Goal: Task Accomplishment & Management: Manage account settings

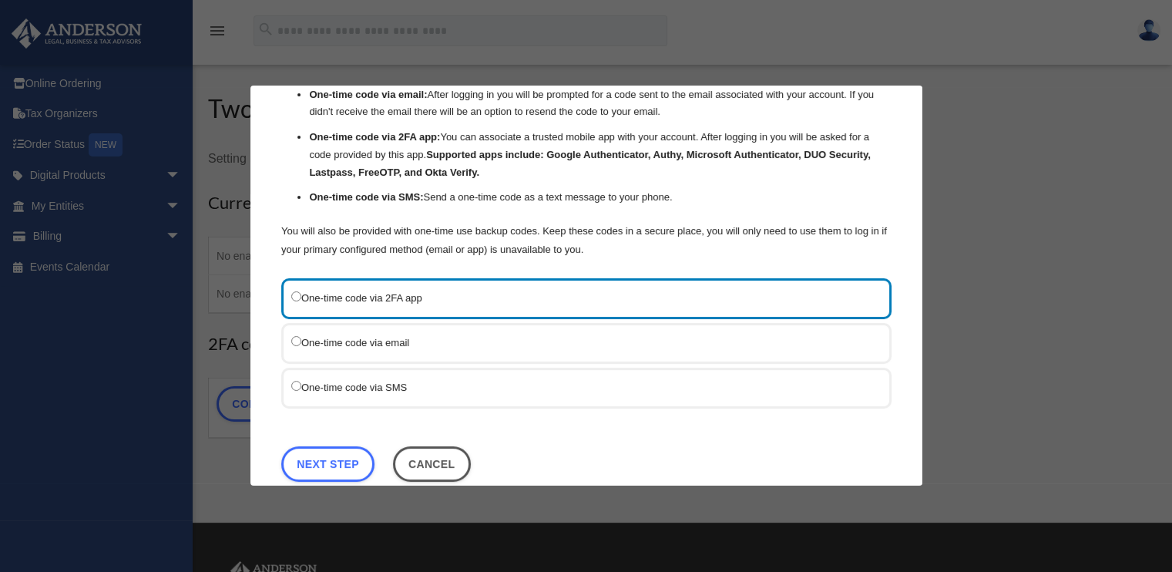
scroll to position [109, 0]
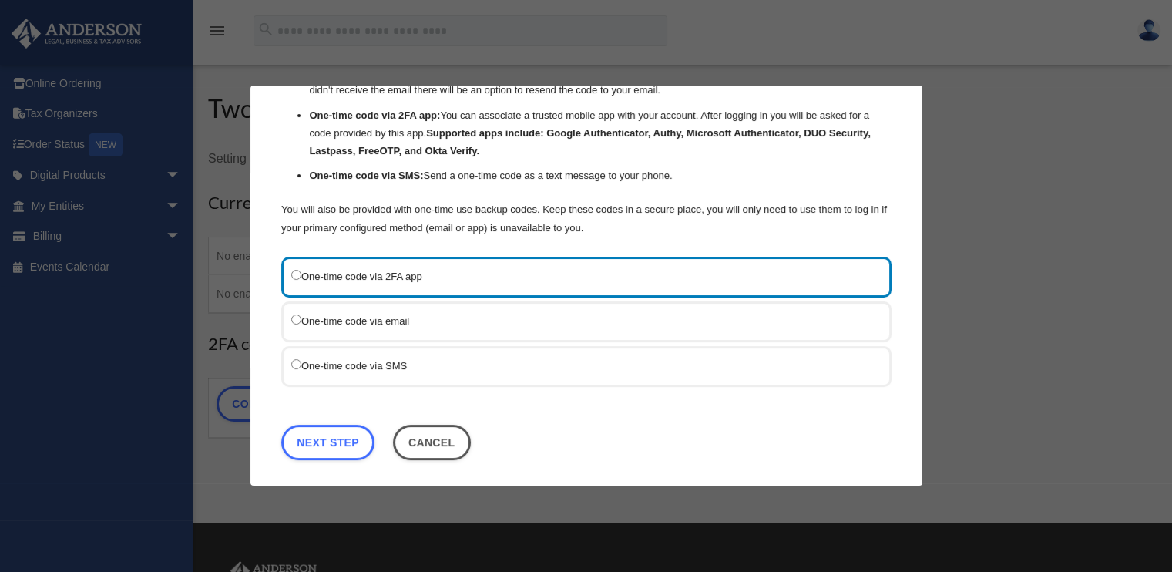
click at [388, 358] on label "One-time code via SMS" at bounding box center [578, 365] width 575 height 19
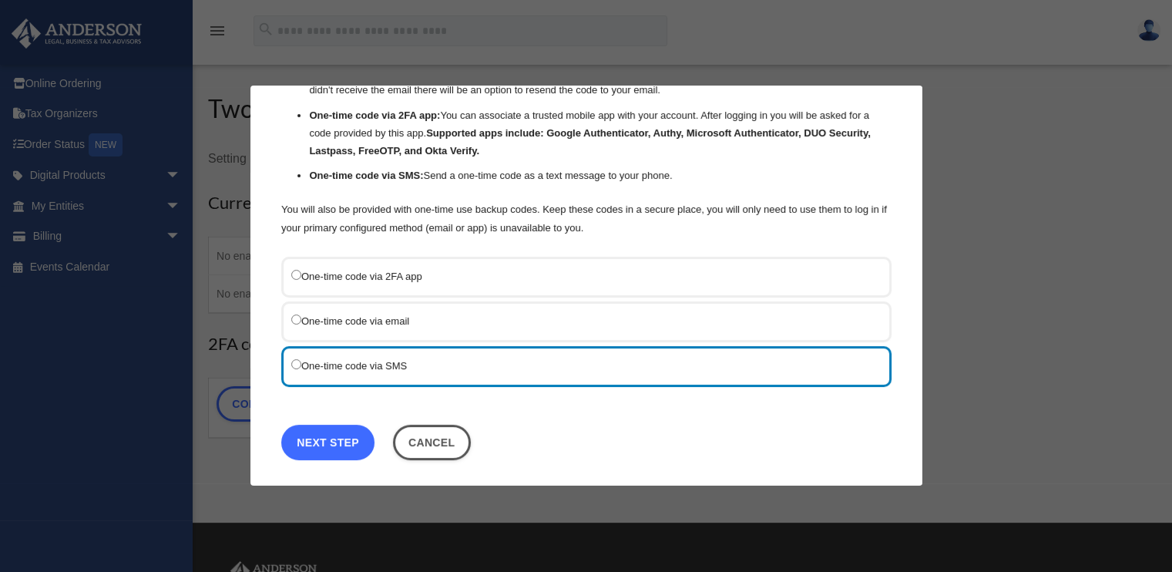
click at [344, 431] on link "Next Step" at bounding box center [327, 442] width 93 height 35
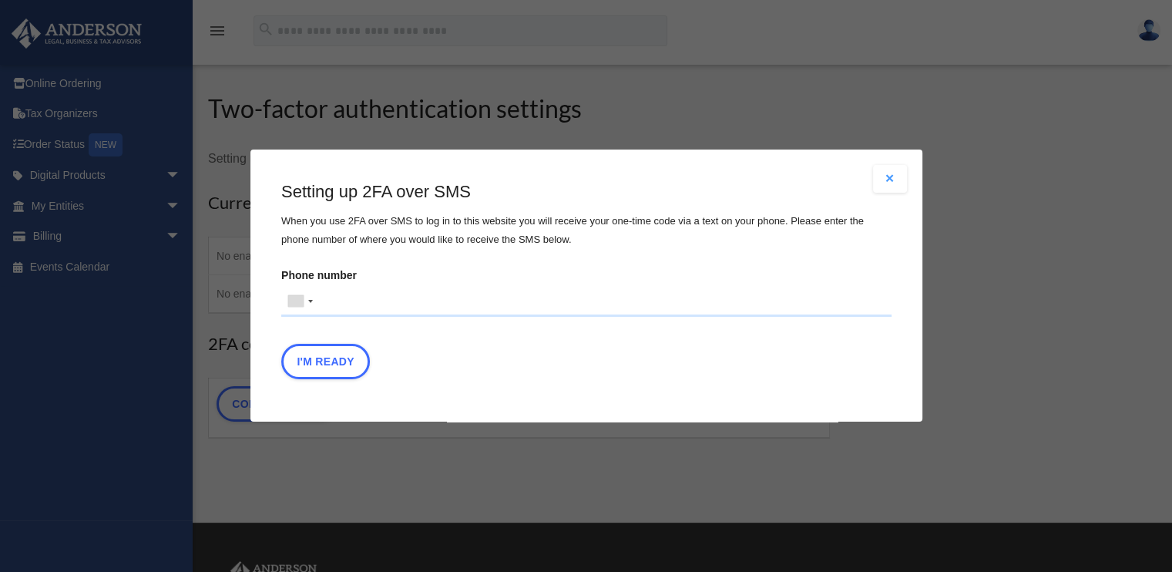
click at [346, 302] on input "Phone number United States +1 United Kingdom +44 Afghanistan (‫افغانستان‬‎) +93…" at bounding box center [586, 301] width 610 height 31
click at [339, 357] on button "I'm Ready" at bounding box center [325, 361] width 89 height 35
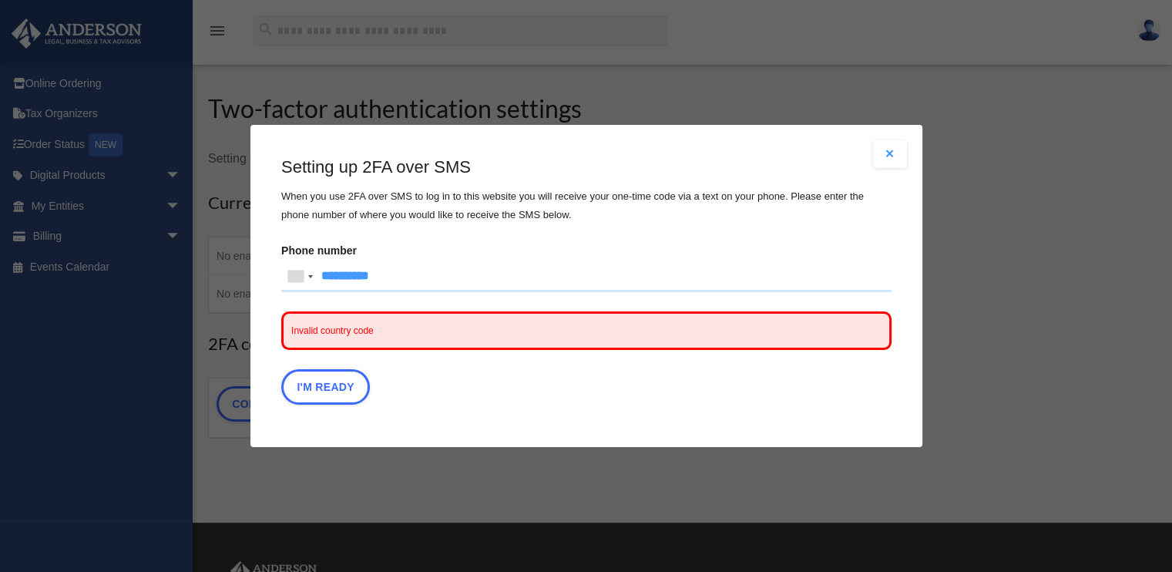
click at [322, 277] on input "**********" at bounding box center [586, 276] width 610 height 31
click at [324, 376] on button "I'm Ready" at bounding box center [325, 386] width 89 height 35
drag, startPoint x: 445, startPoint y: 262, endPoint x: 292, endPoint y: 274, distance: 153.8
click at [292, 274] on div "United States +1 United Kingdom +44 Afghanistan (‫افغانستان‬‎) +93 Albania (Shq…" at bounding box center [586, 276] width 610 height 31
type input "**********"
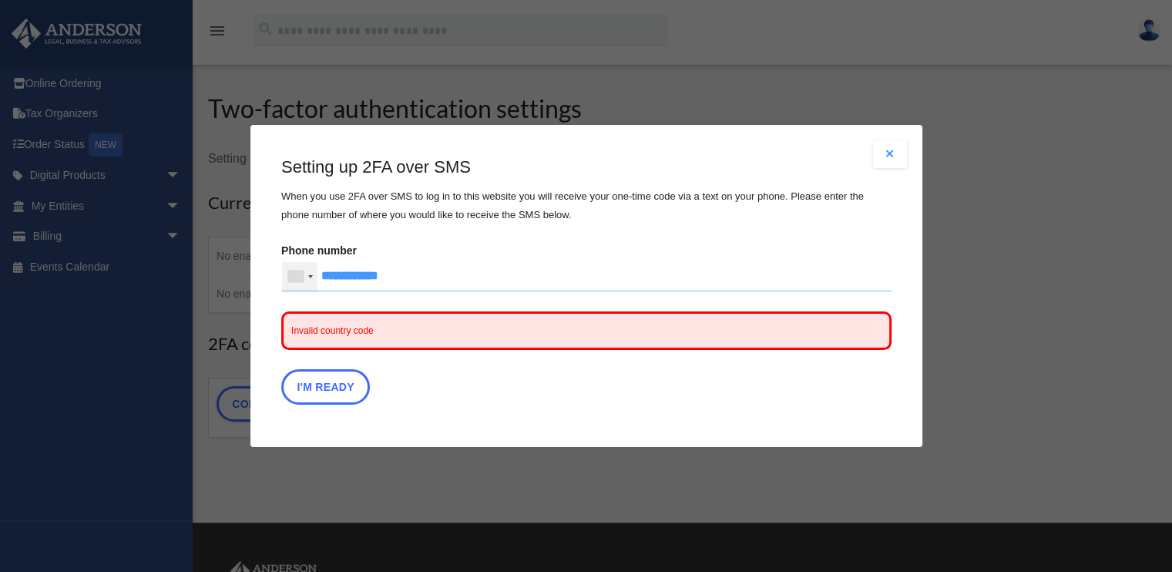
type button "I'm Ready"
click at [314, 279] on div at bounding box center [299, 276] width 35 height 29
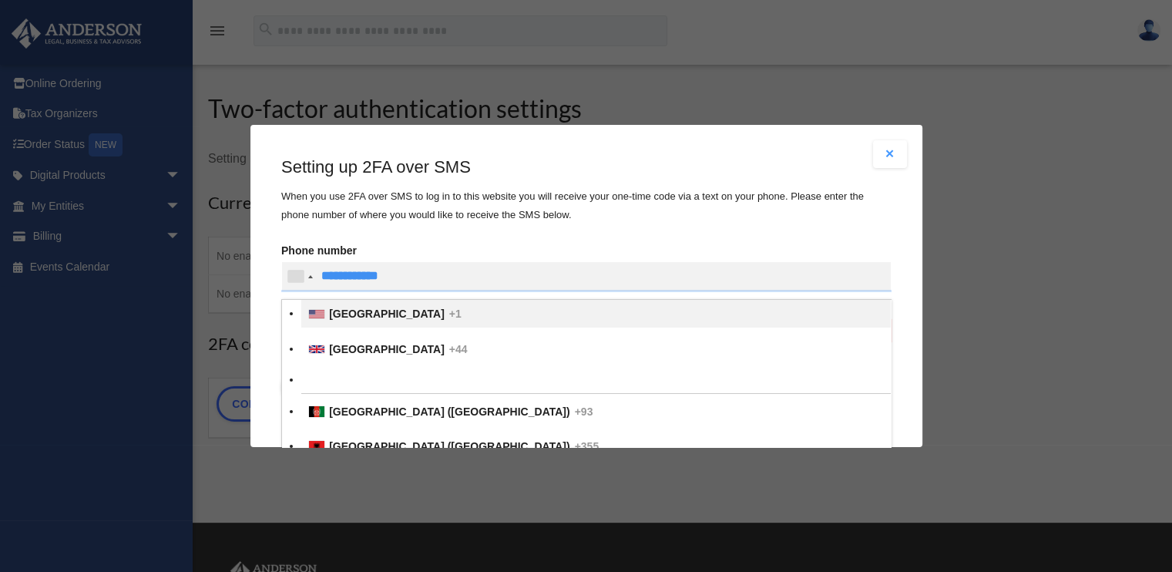
click at [317, 311] on div "List of countries" at bounding box center [316, 314] width 15 height 8
click at [0, 0] on input "Verification Code:" at bounding box center [0, 0] width 0 height 0
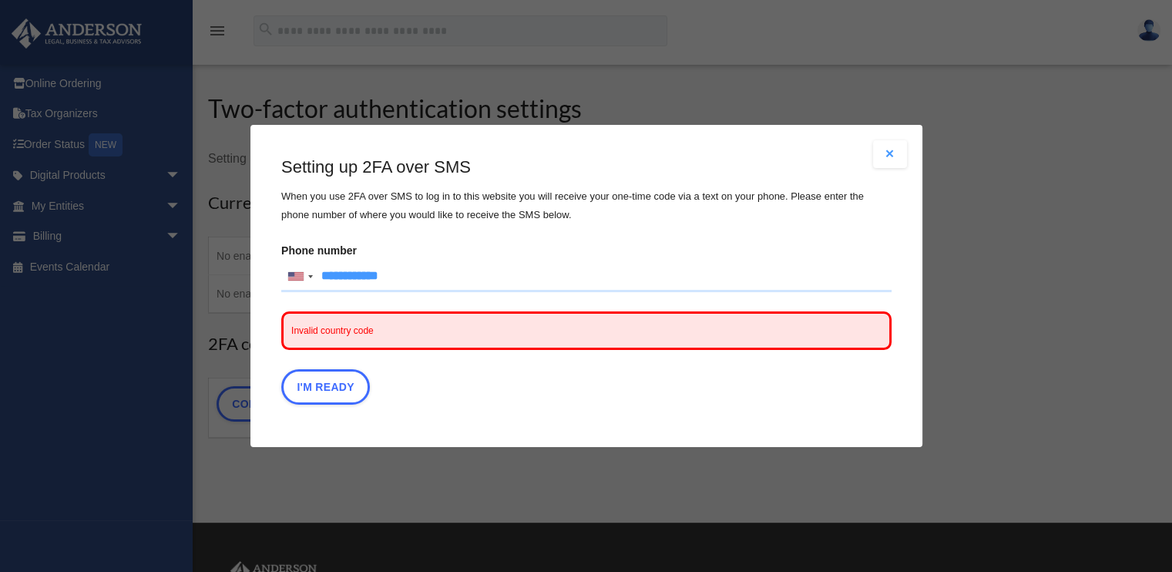
click at [334, 277] on input "**********" at bounding box center [586, 276] width 610 height 31
type input "**********"
click at [308, 381] on button "I'm Ready" at bounding box center [325, 386] width 89 height 35
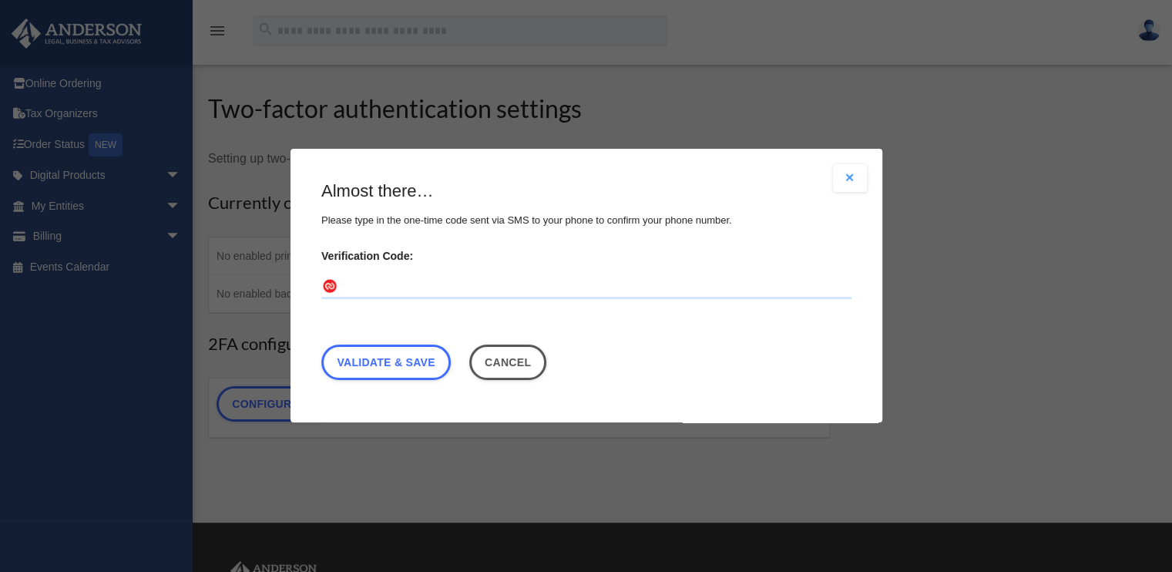
click at [461, 294] on input "Verification Code:" at bounding box center [586, 287] width 530 height 25
type input "******"
click at [404, 361] on link "Validate & Save" at bounding box center [385, 362] width 129 height 35
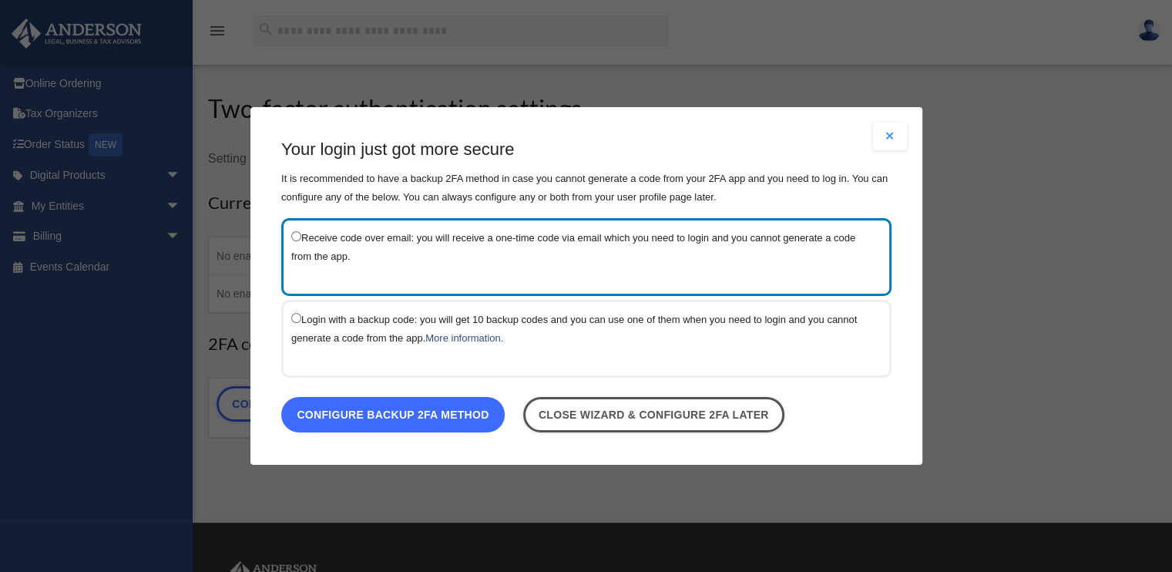
click at [365, 415] on link "Configure backup 2FA method" at bounding box center [393, 414] width 224 height 35
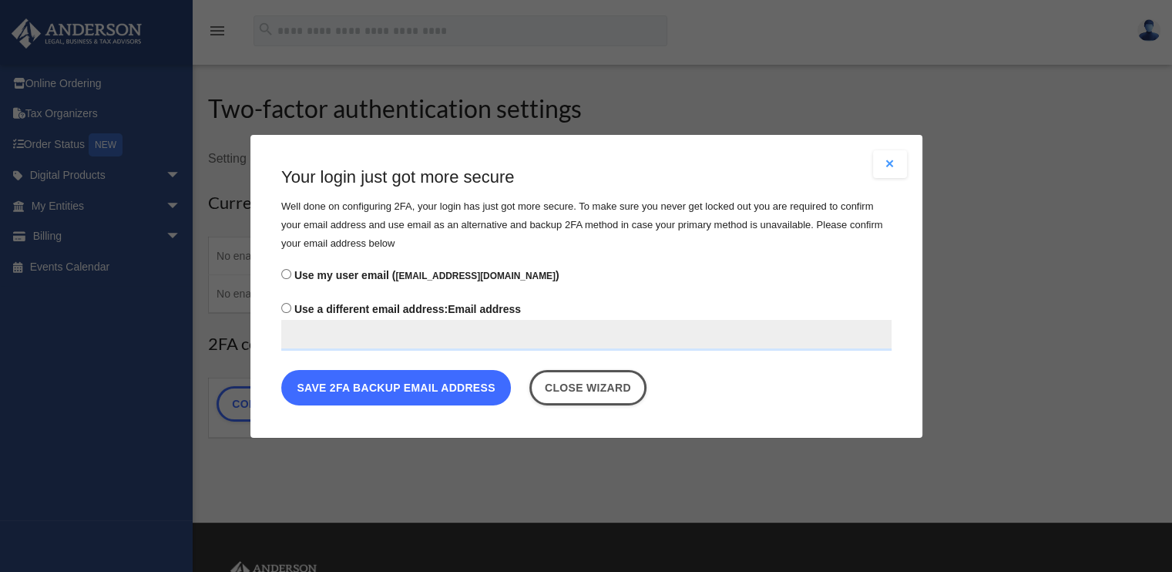
click at [422, 381] on button "Save 2FA backup email address" at bounding box center [396, 386] width 230 height 35
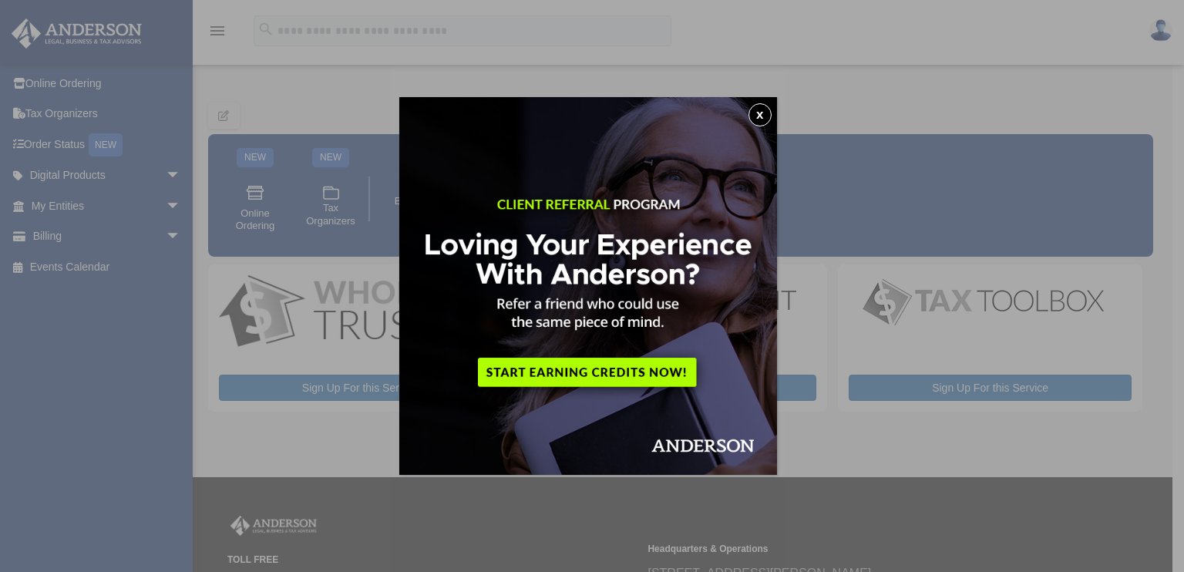
click at [763, 106] on button "x" at bounding box center [759, 114] width 23 height 23
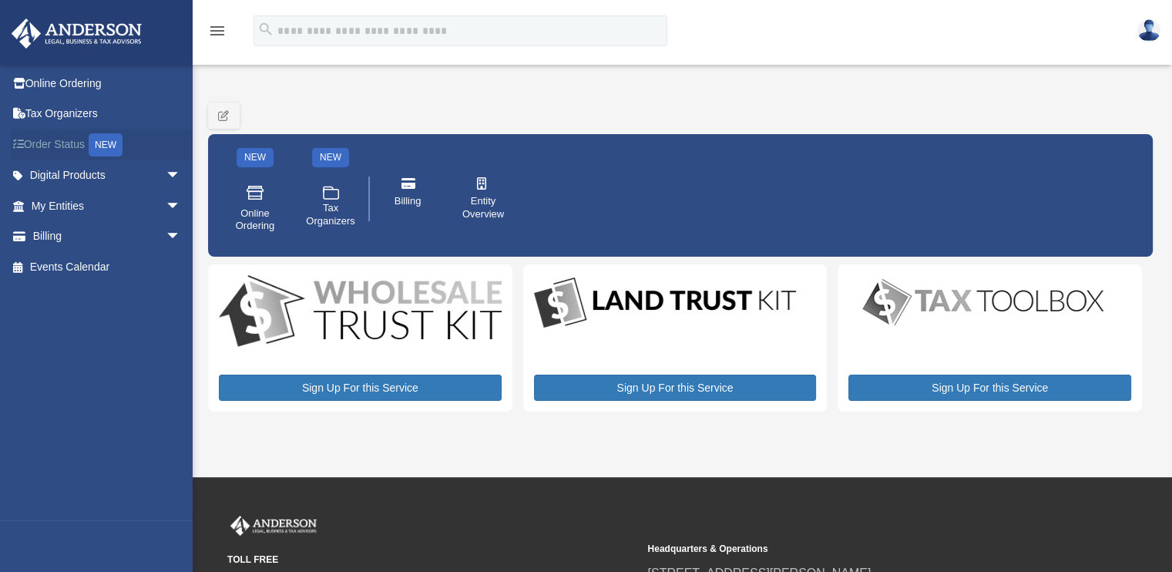
click at [76, 141] on link "Order Status NEW" at bounding box center [107, 145] width 193 height 32
click at [49, 200] on link "My Entities arrow_drop_down" at bounding box center [107, 205] width 193 height 31
click at [166, 208] on span "arrow_drop_down" at bounding box center [181, 206] width 31 height 32
click at [99, 231] on link "Overview" at bounding box center [113, 236] width 183 height 31
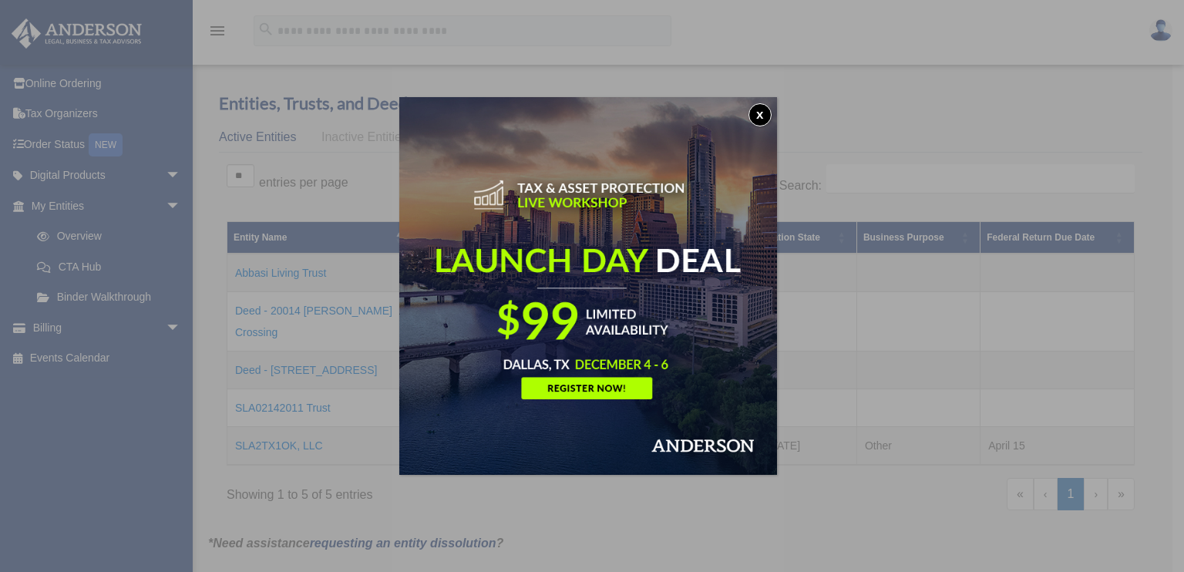
click at [766, 109] on button "x" at bounding box center [759, 114] width 23 height 23
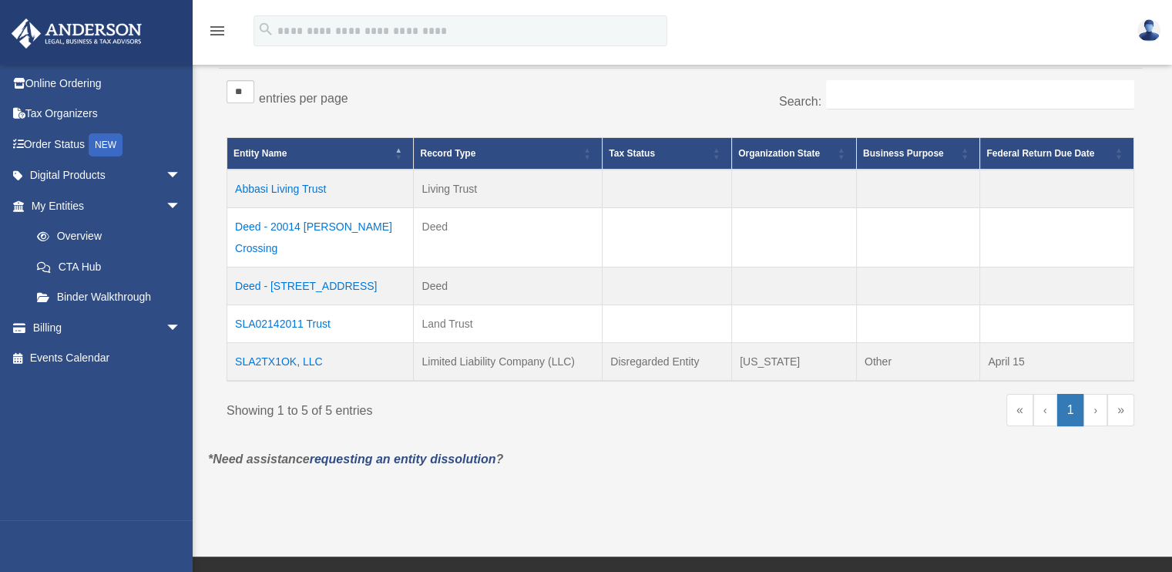
scroll to position [82, 0]
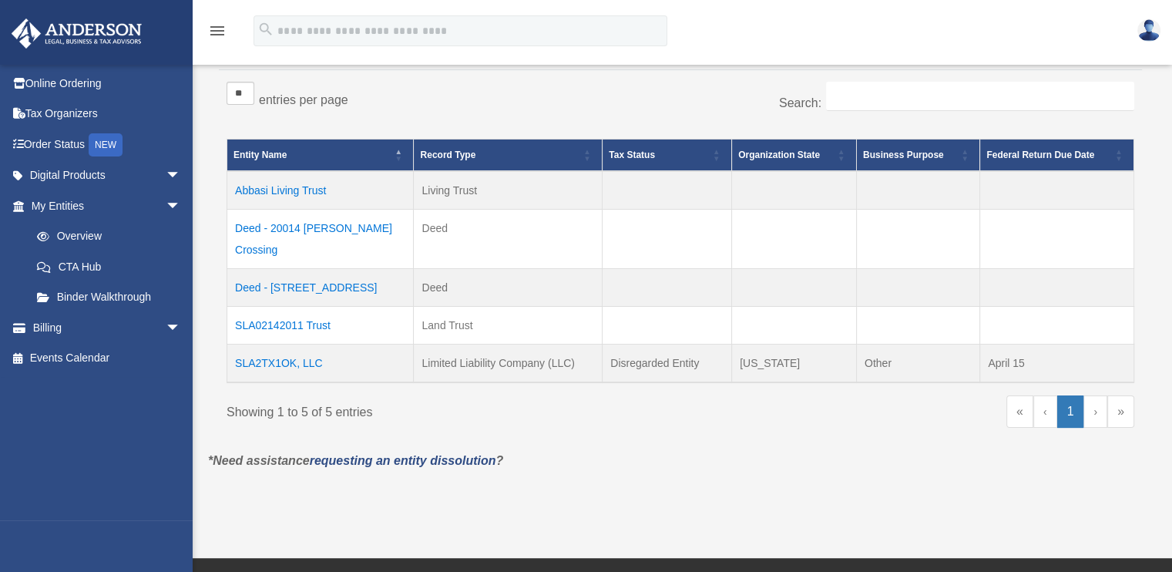
click at [308, 344] on td "SLA2TX1OK, LLC" at bounding box center [320, 363] width 187 height 39
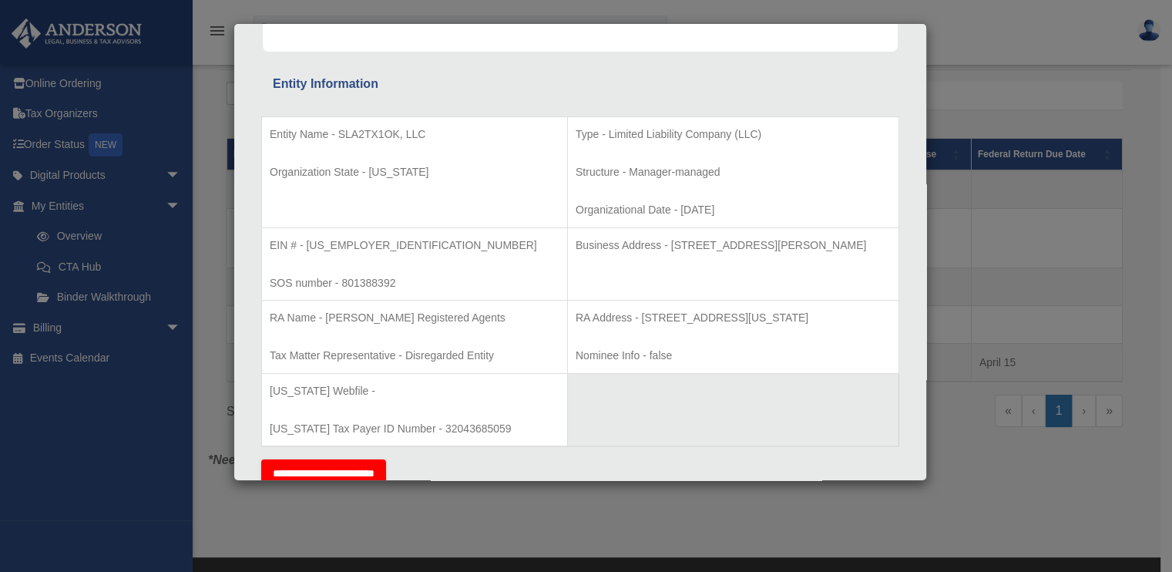
scroll to position [0, 0]
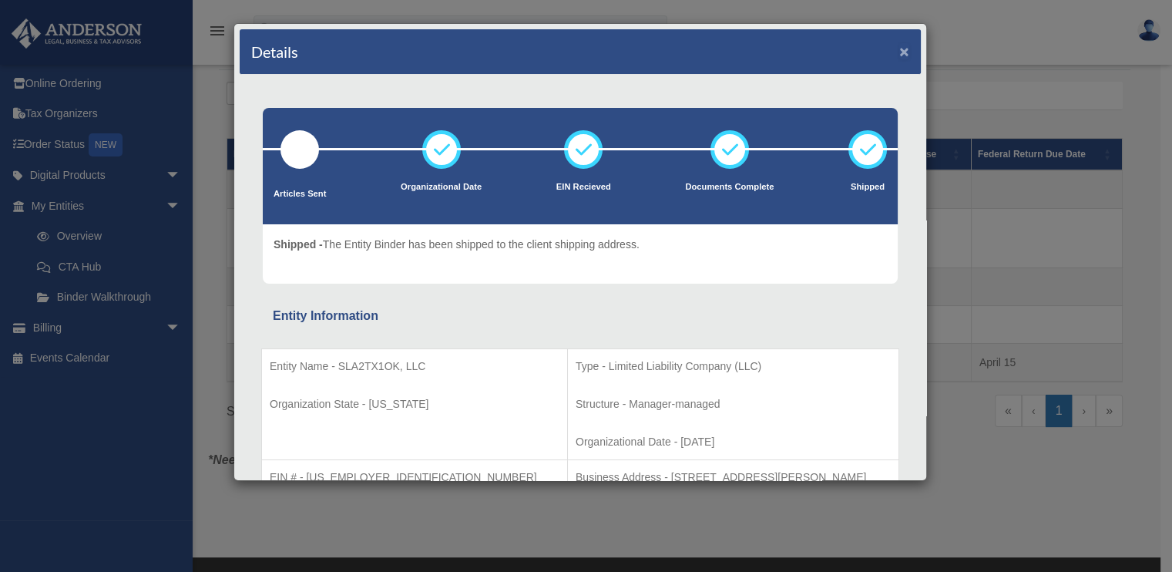
click at [899, 46] on button "×" at bounding box center [904, 51] width 10 height 16
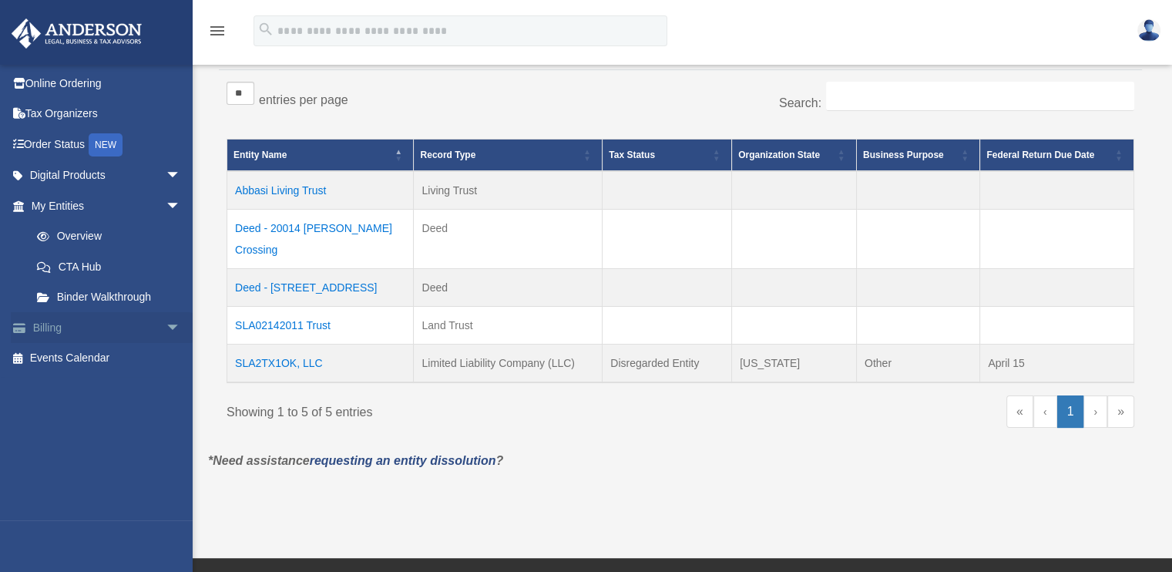
click at [62, 320] on link "Billing arrow_drop_down" at bounding box center [107, 327] width 193 height 31
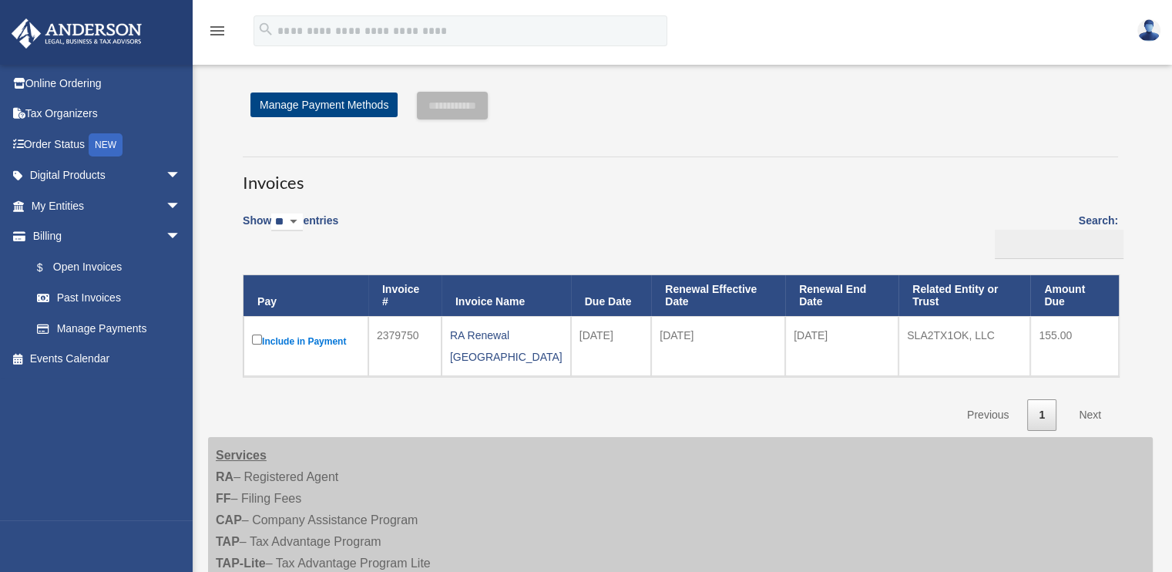
click at [1145, 26] on img at bounding box center [1149, 30] width 23 height 22
click at [694, 118] on div "**********" at bounding box center [681, 106] width 876 height 28
click at [62, 203] on link "My Entities arrow_drop_down" at bounding box center [107, 205] width 193 height 31
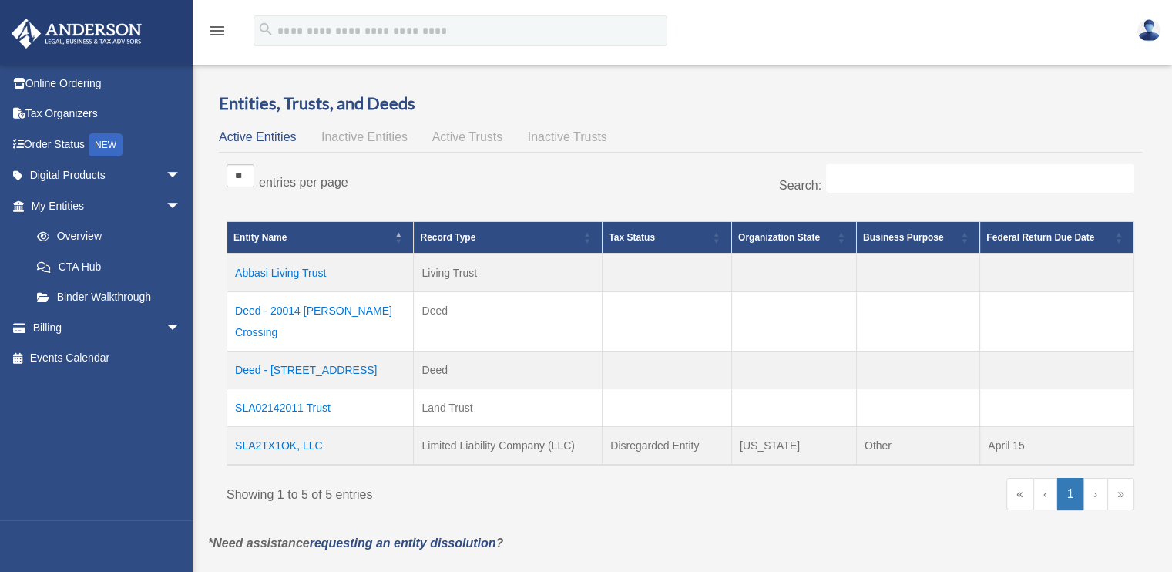
click at [274, 426] on td "SLA2TX1OK, LLC" at bounding box center [320, 445] width 187 height 39
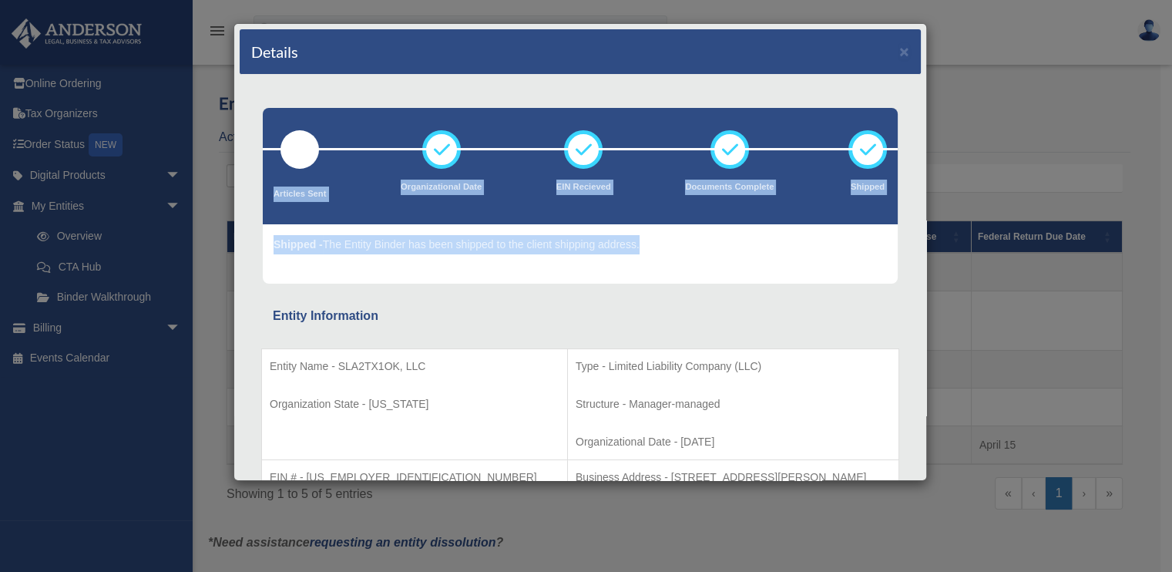
drag, startPoint x: 926, startPoint y: 86, endPoint x: 937, endPoint y: 155, distance: 69.4
click at [937, 155] on div "Details × Articles Sent Organizational Date" at bounding box center [586, 286] width 1172 height 572
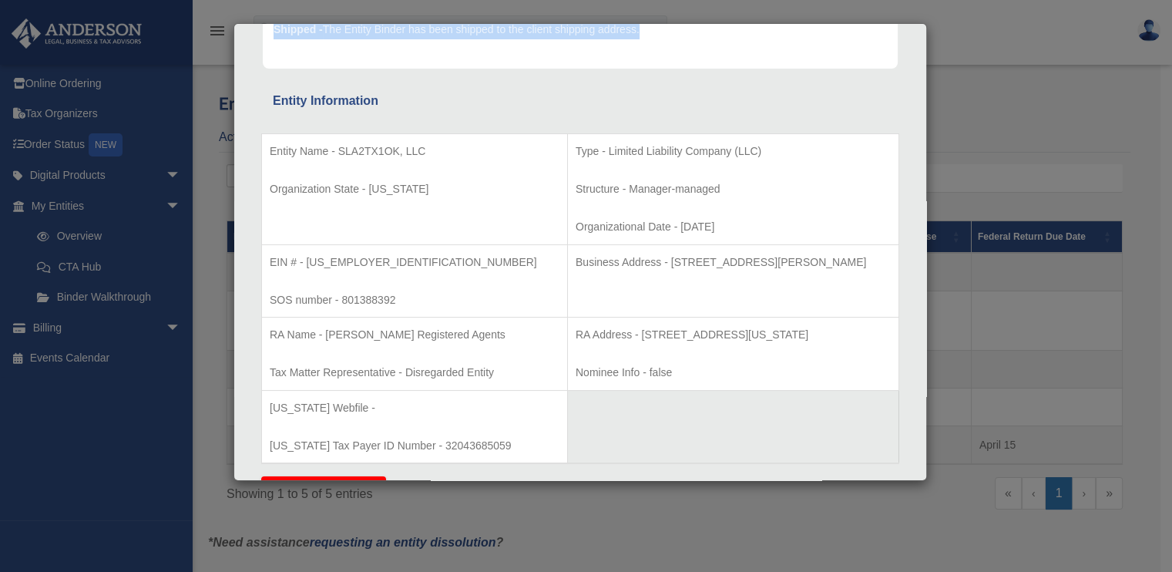
scroll to position [212, 0]
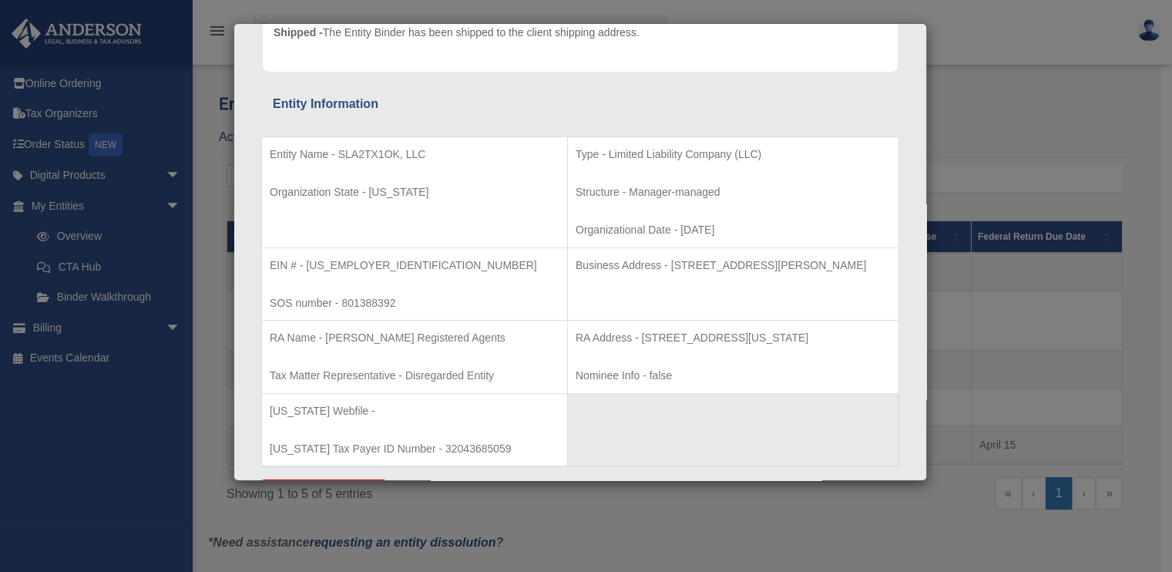
click at [977, 34] on div "Details × Articles Sent Organizational Date" at bounding box center [586, 286] width 1172 height 572
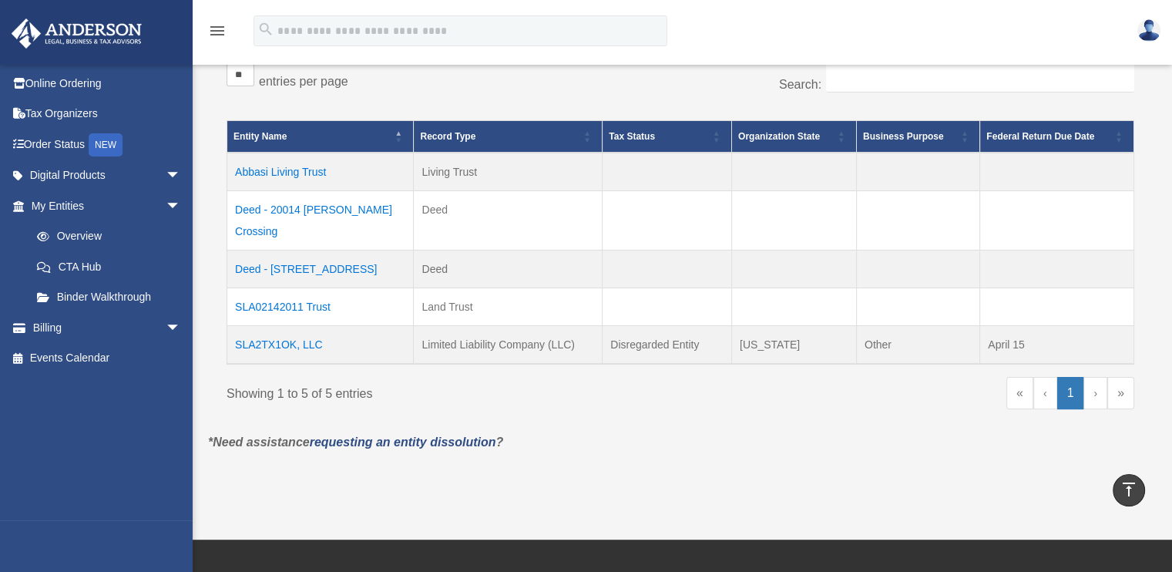
scroll to position [30, 0]
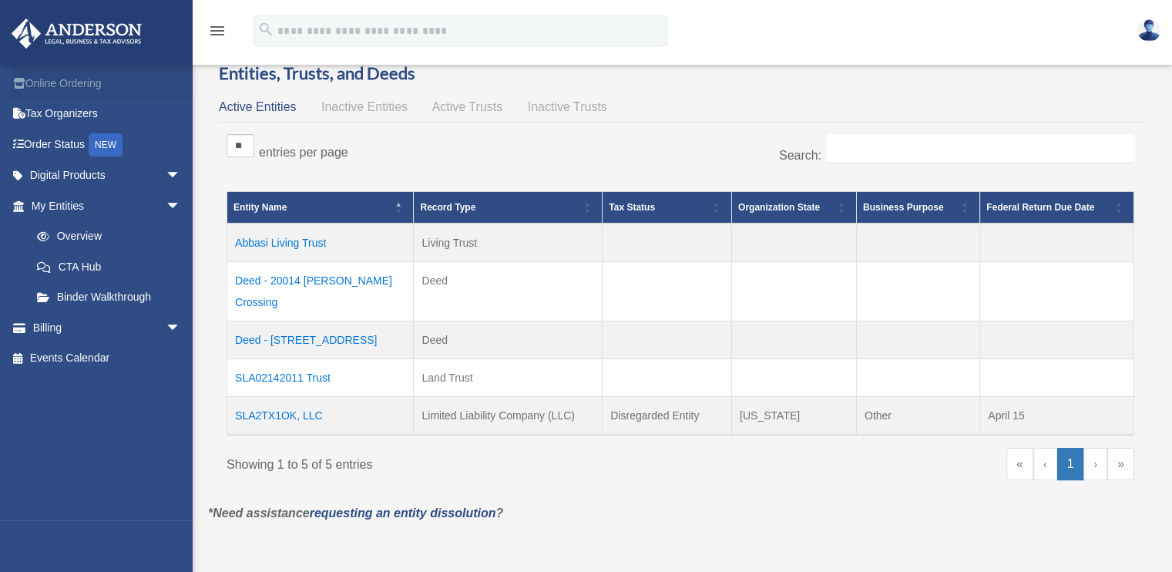
click at [92, 82] on link "Online Ordering" at bounding box center [107, 83] width 193 height 31
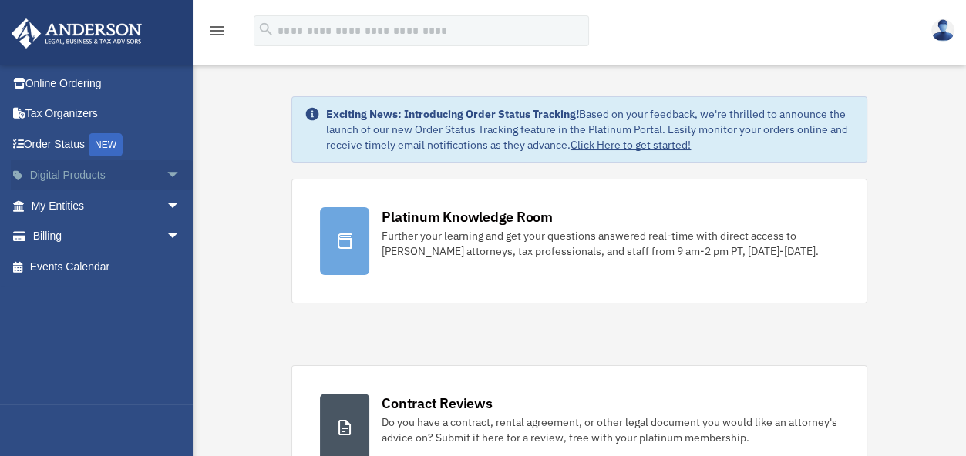
click at [166, 174] on span "arrow_drop_down" at bounding box center [181, 176] width 31 height 32
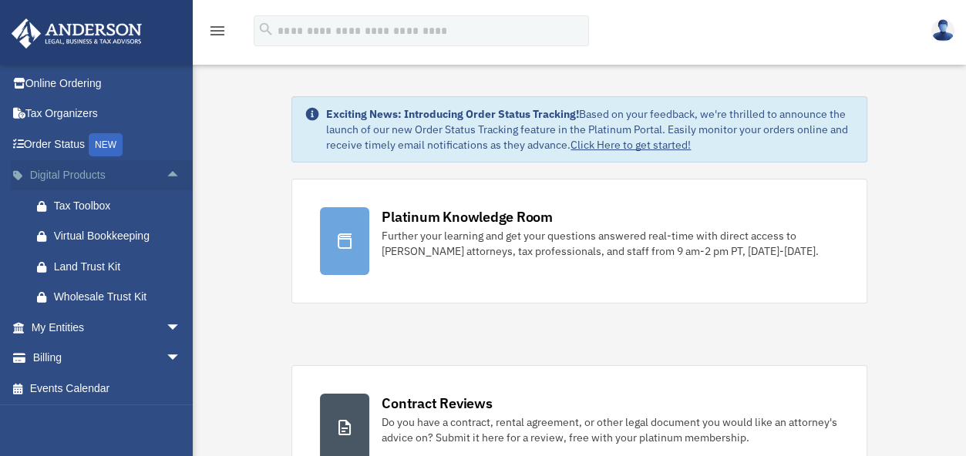
click at [166, 174] on span "arrow_drop_up" at bounding box center [181, 176] width 31 height 32
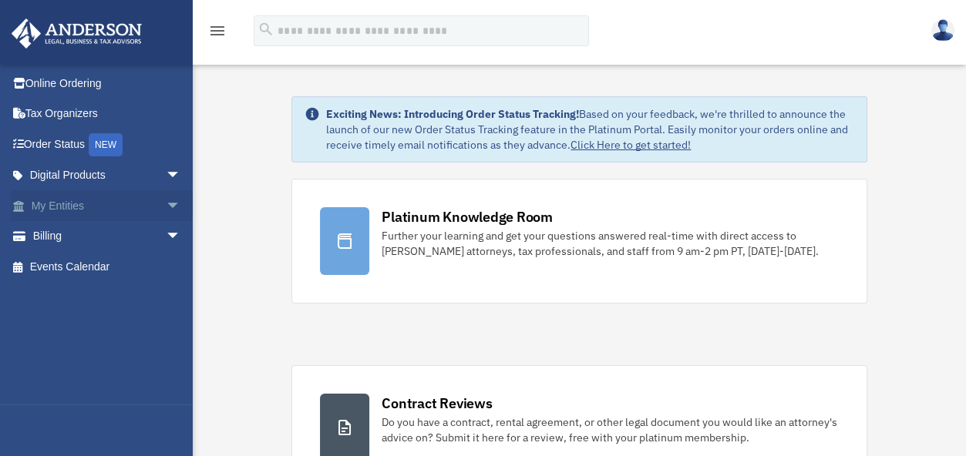
click at [102, 203] on link "My Entities arrow_drop_down" at bounding box center [107, 205] width 193 height 31
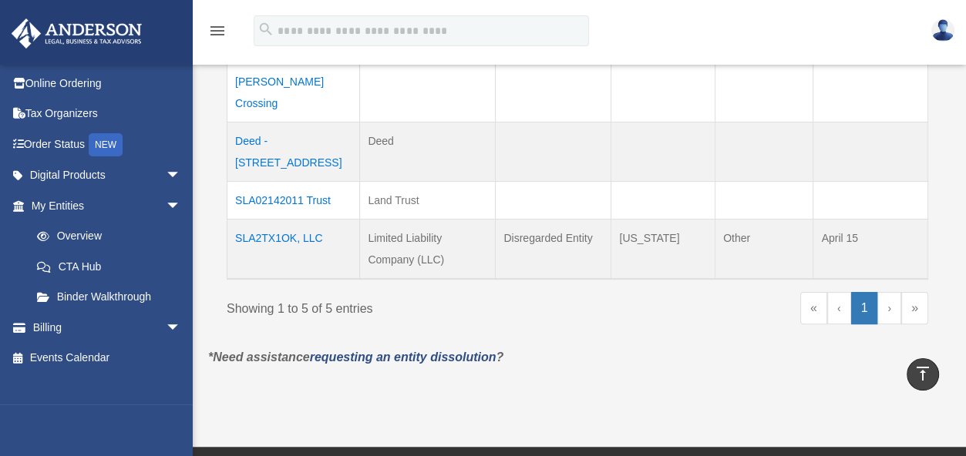
scroll to position [264, 0]
